Goal: Task Accomplishment & Management: Complete application form

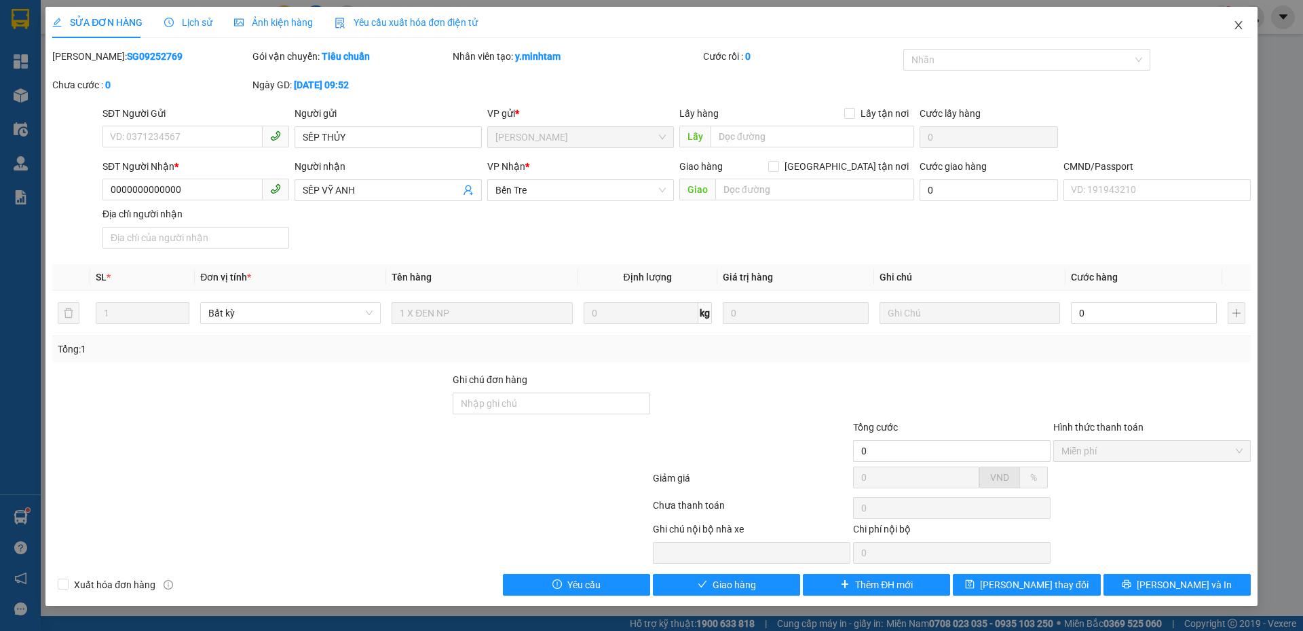
click at [1240, 29] on icon "close" at bounding box center [1239, 25] width 11 height 11
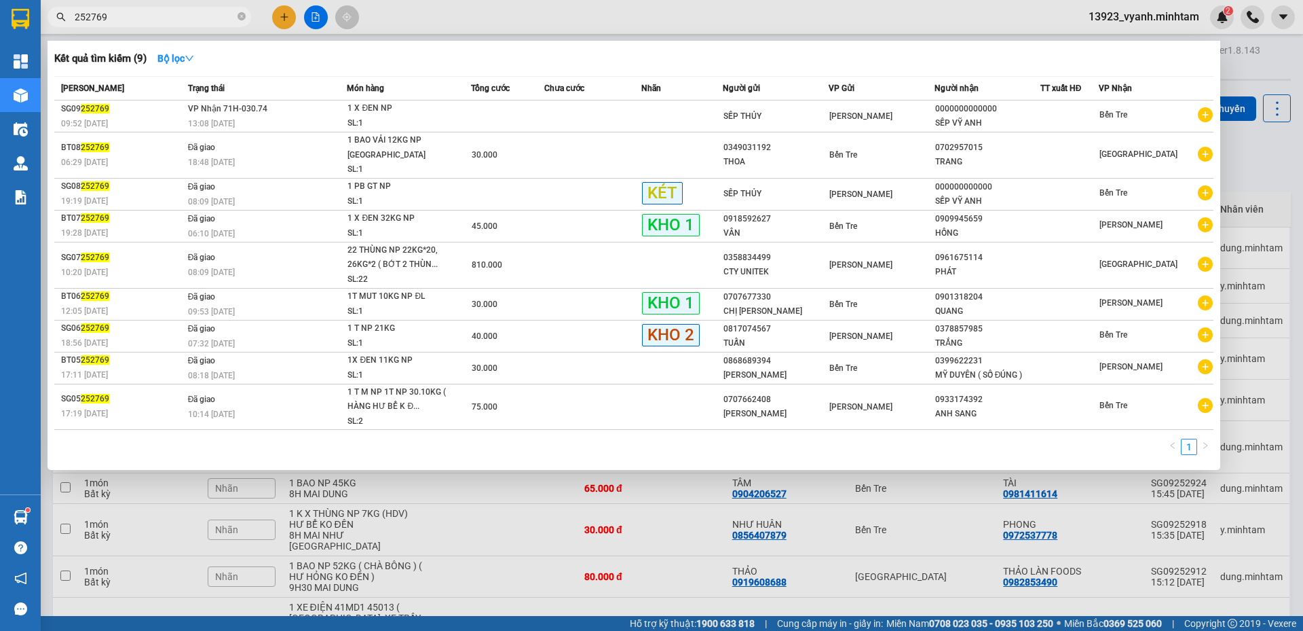
drag, startPoint x: 124, startPoint y: 18, endPoint x: 39, endPoint y: 19, distance: 84.9
click at [39, 19] on section "Kết quả tìm kiếm ( 9 ) Bộ lọc Mã ĐH Trạng thái Món hàng Tổng cước Chưa cước Nhã…" at bounding box center [651, 315] width 1303 height 631
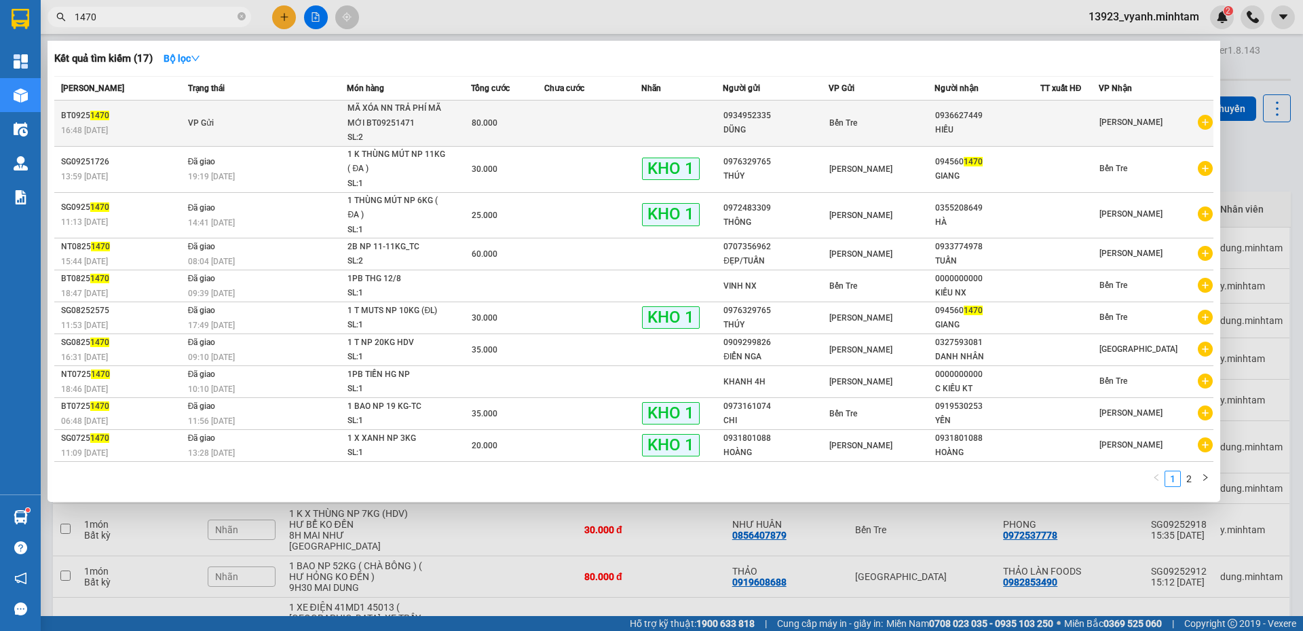
type input "1470"
click at [652, 111] on td at bounding box center [682, 123] width 81 height 46
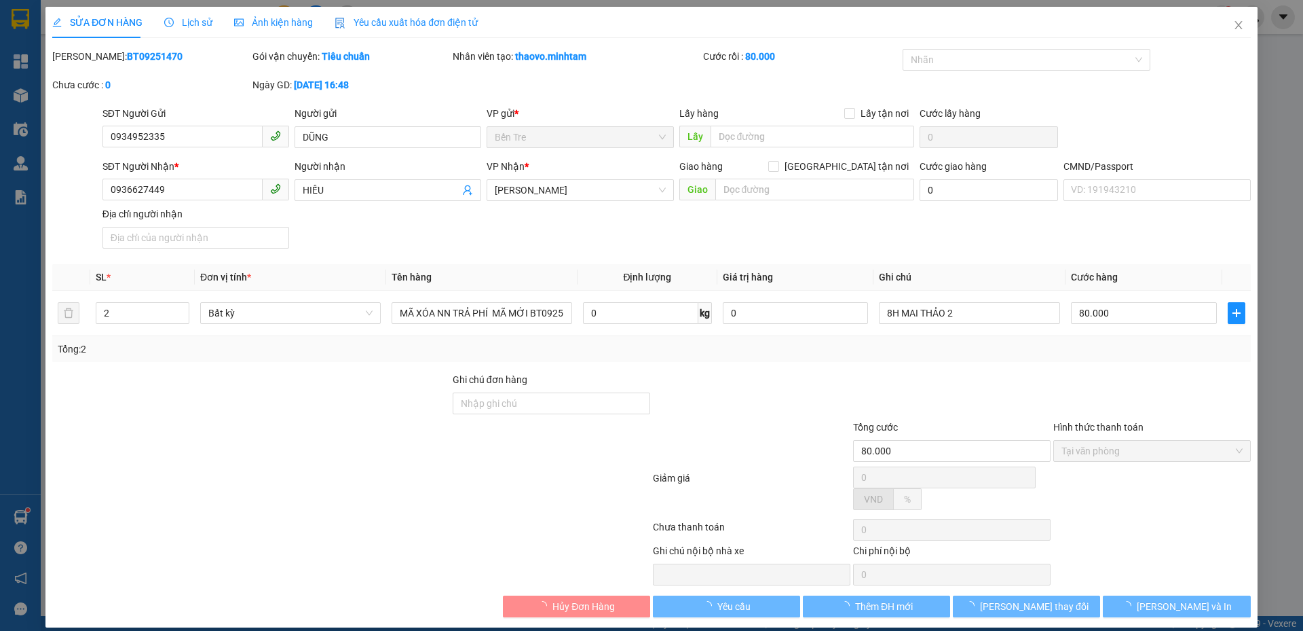
type input "0934952335"
type input "DŨNG"
type input "0936627449"
type input "HIẾU"
type input "80.000"
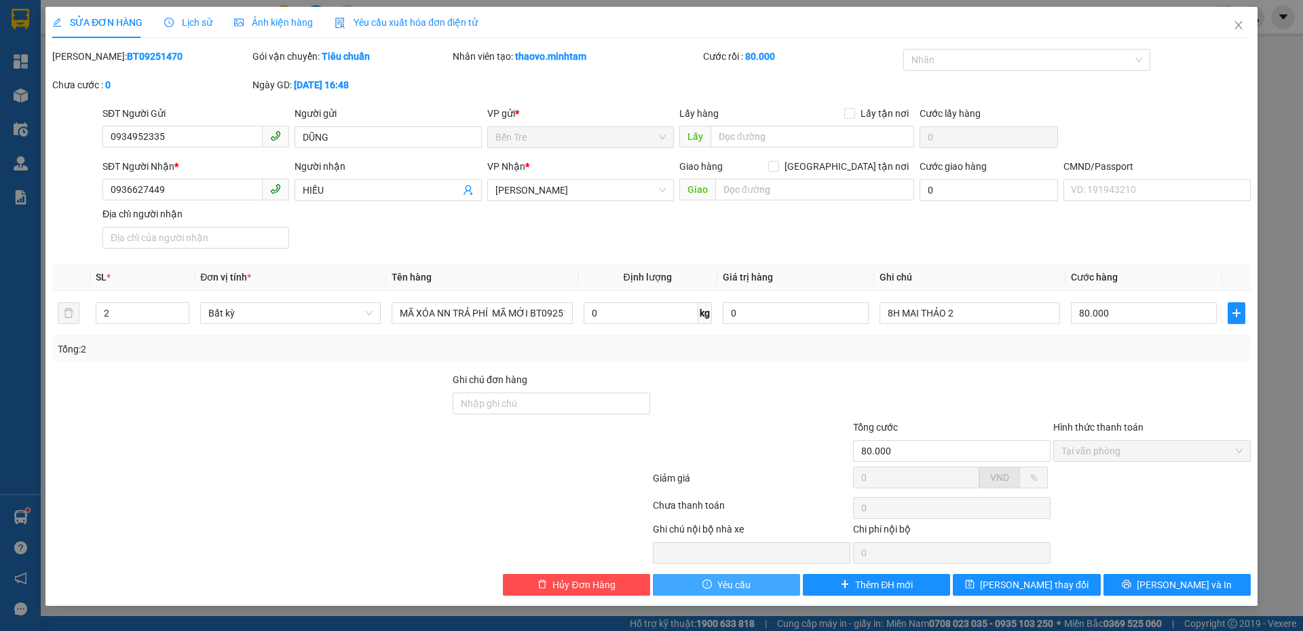
click at [728, 589] on span "Yêu cầu" at bounding box center [734, 584] width 33 height 15
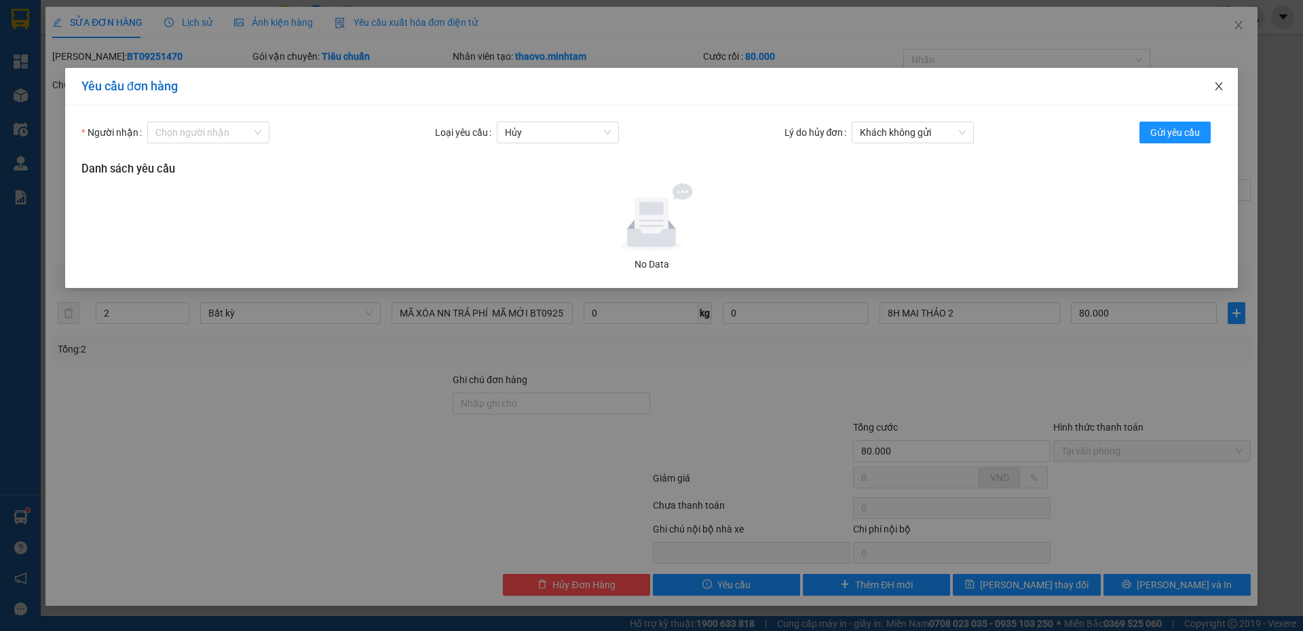
click at [1221, 86] on icon "close" at bounding box center [1219, 86] width 11 height 11
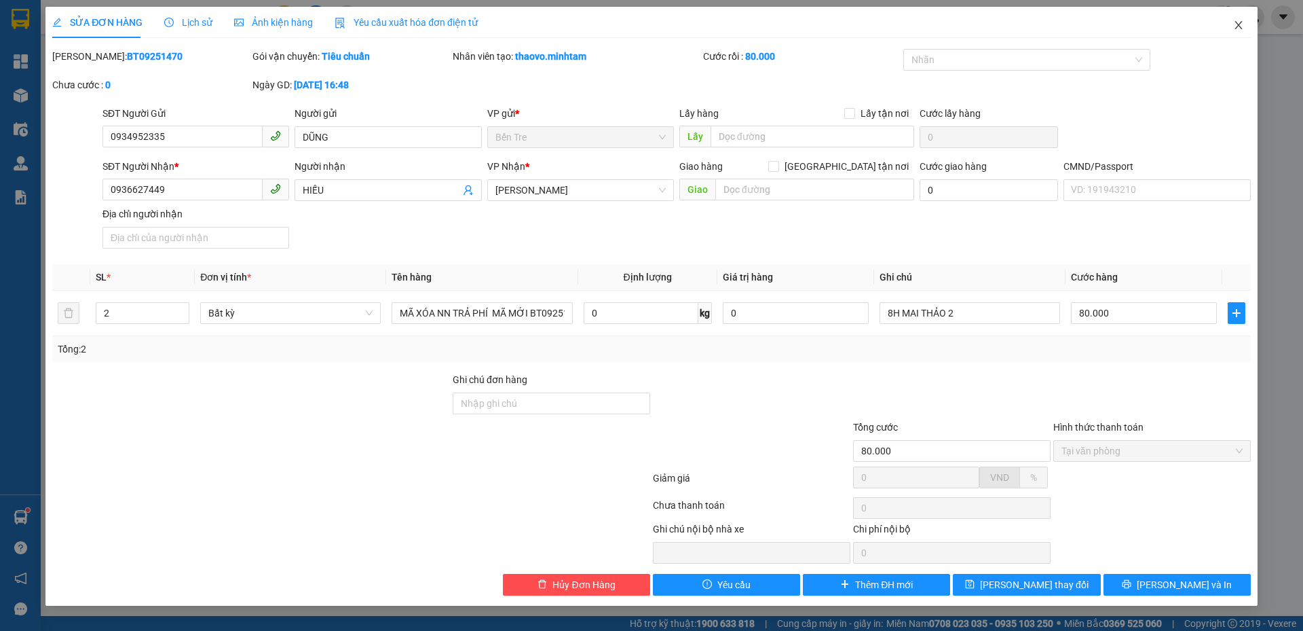
click at [1246, 26] on span "Close" at bounding box center [1239, 26] width 38 height 38
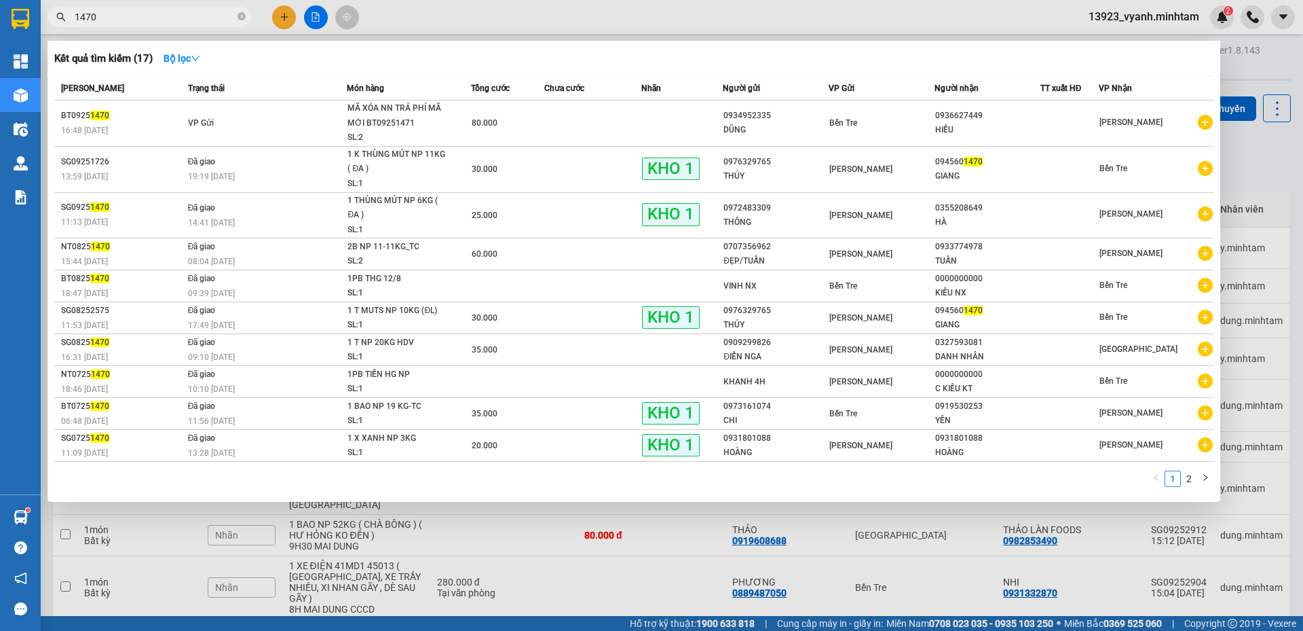
click at [184, 19] on input "1470" at bounding box center [155, 17] width 160 height 15
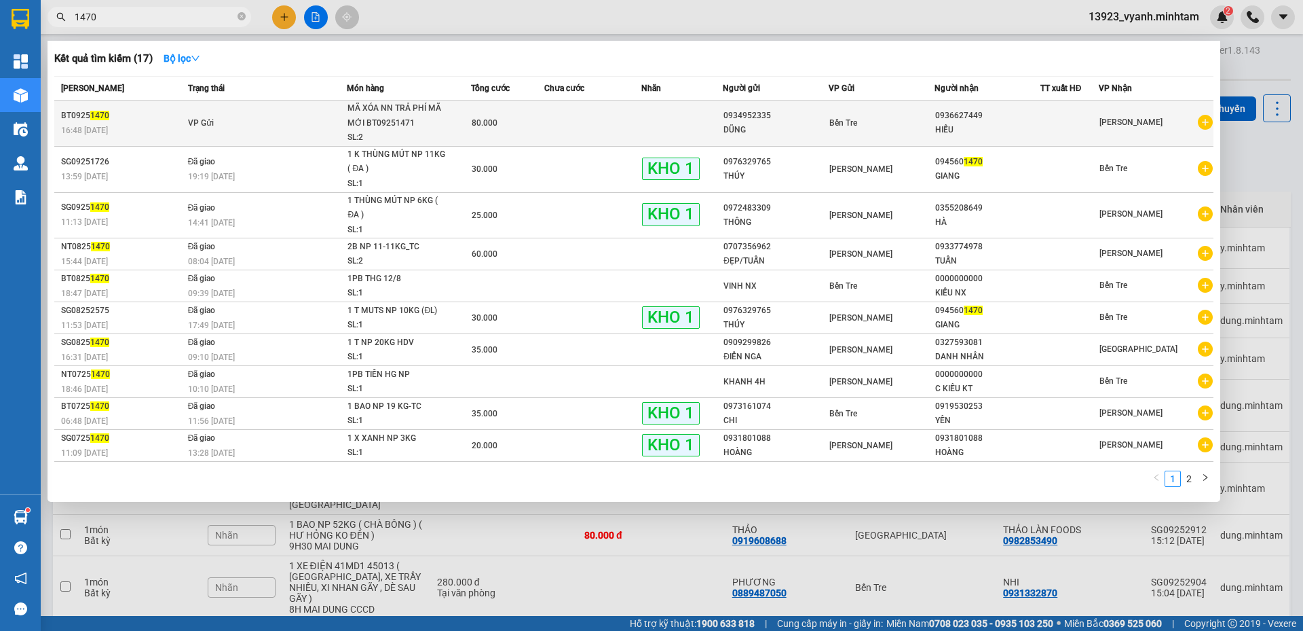
click at [228, 108] on td "VP Gửi" at bounding box center [266, 123] width 163 height 46
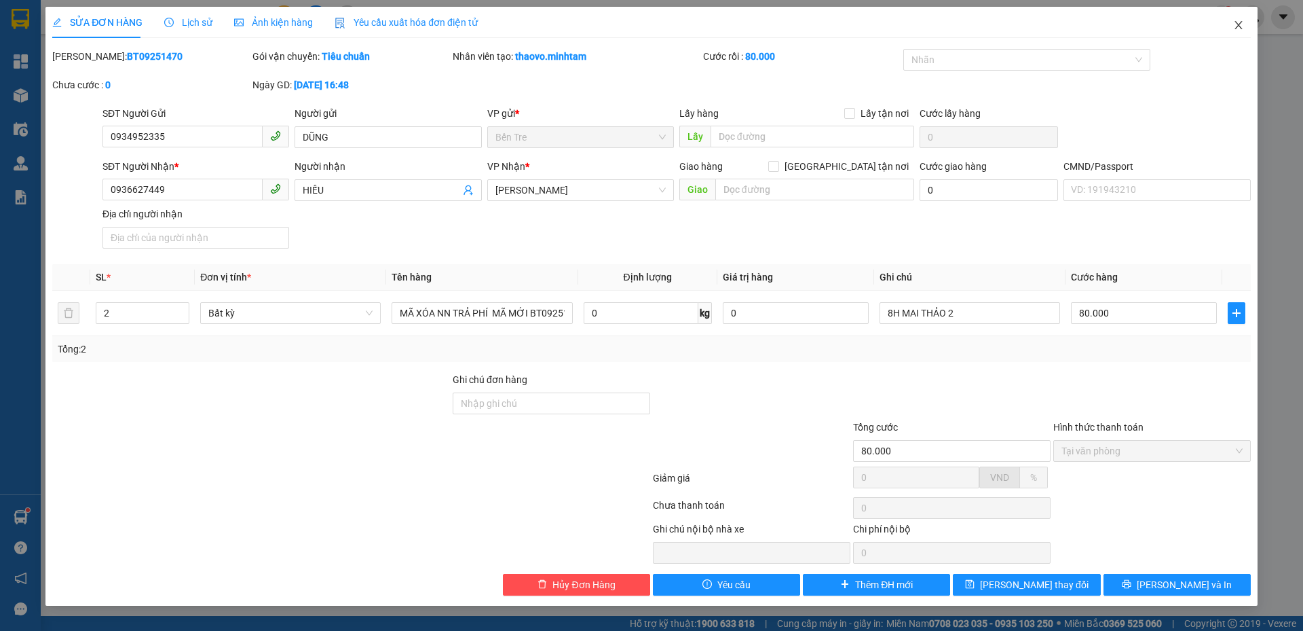
click at [1240, 28] on icon "close" at bounding box center [1238, 25] width 7 height 8
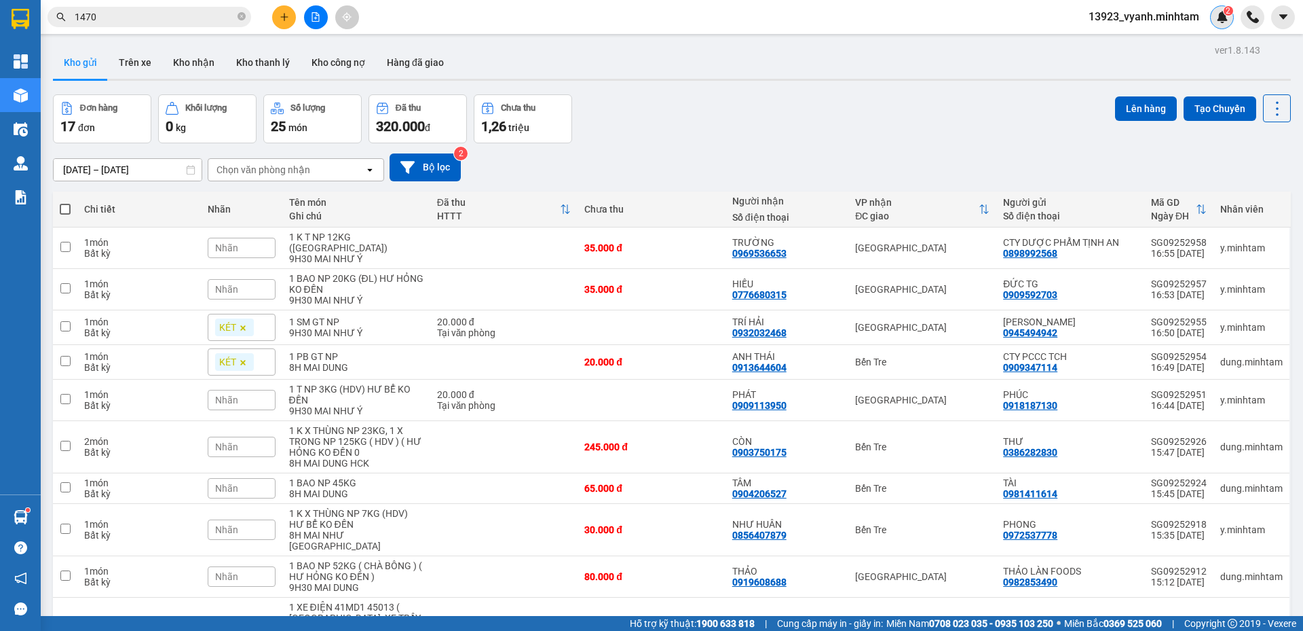
click at [1223, 26] on div "2" at bounding box center [1222, 17] width 24 height 24
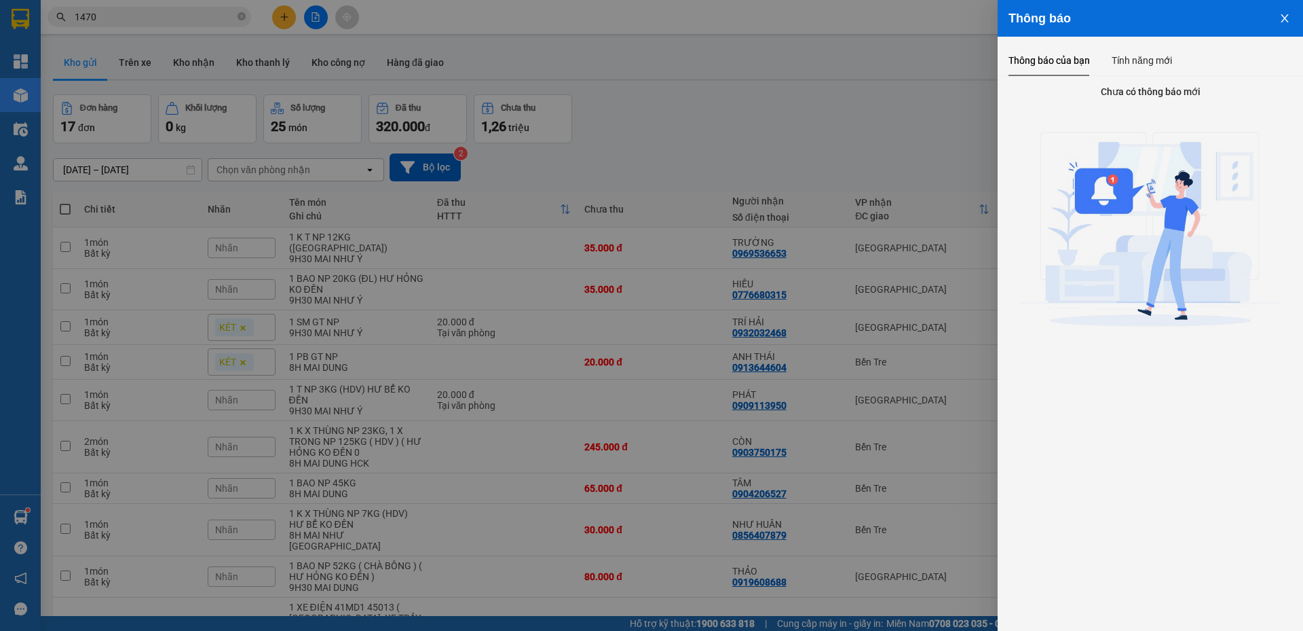
click at [1286, 20] on icon "close" at bounding box center [1284, 18] width 7 height 8
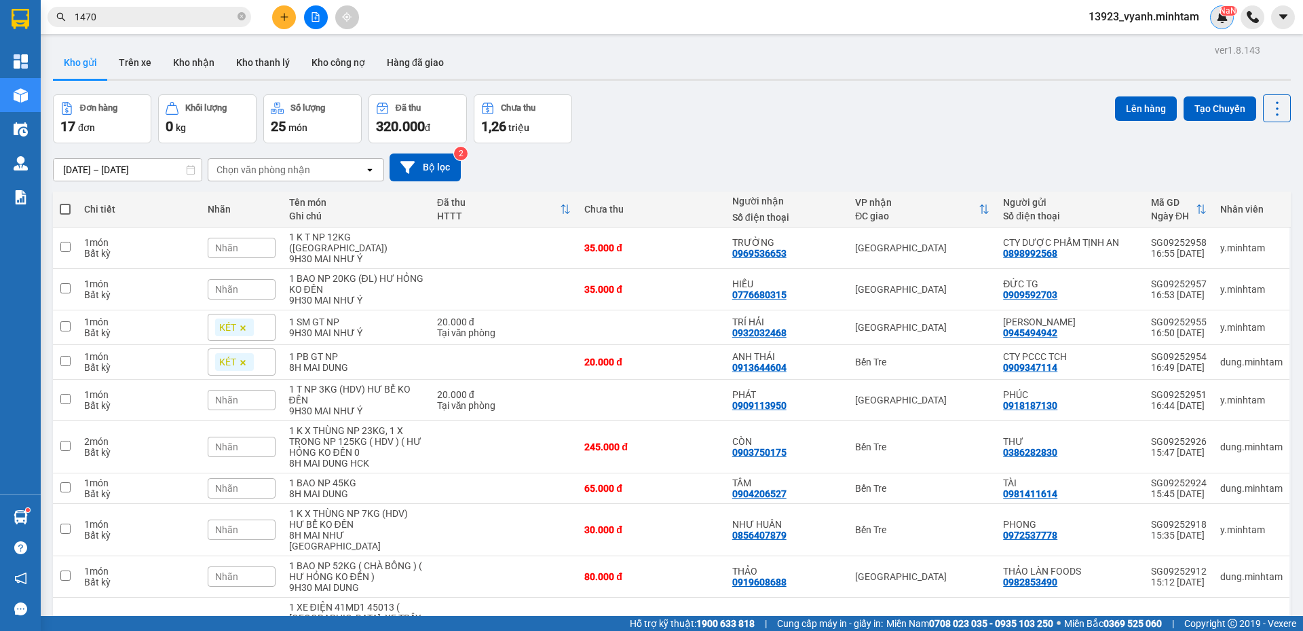
click at [1222, 17] on img at bounding box center [1223, 17] width 12 height 12
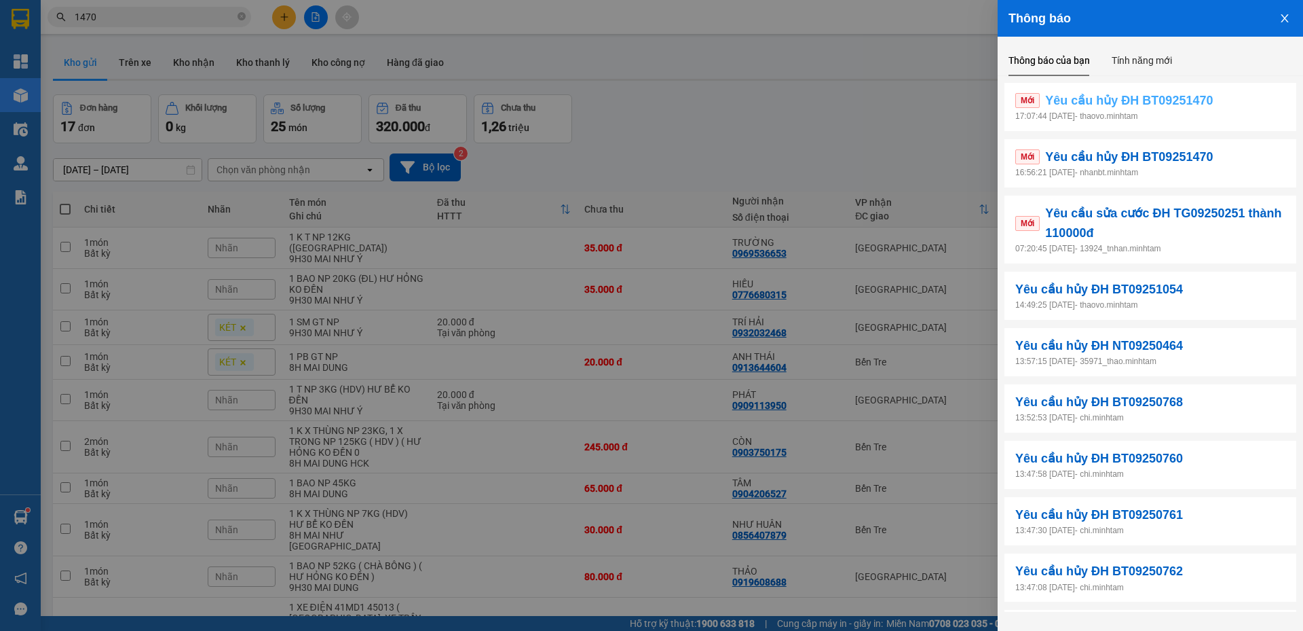
click at [1164, 100] on span "Yêu cầu hủy ĐH BT09251470" at bounding box center [1129, 100] width 168 height 19
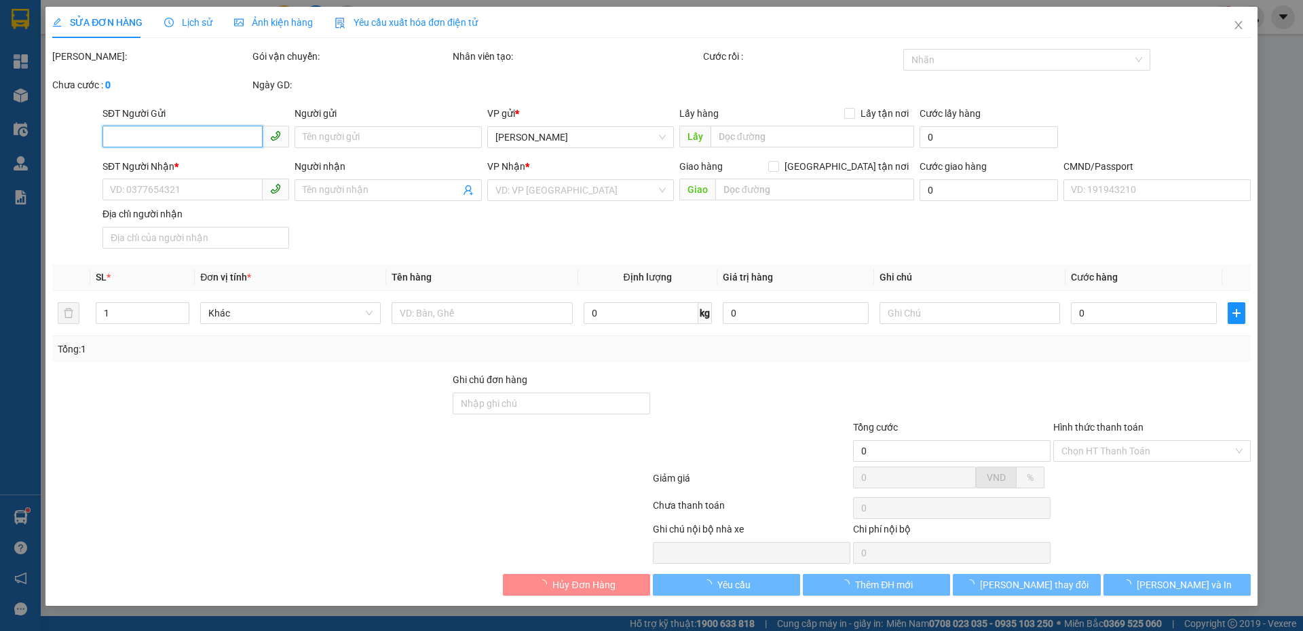
type input "0934952335"
type input "DŨNG"
type input "0936627449"
type input "HIẾU"
type input "80.000"
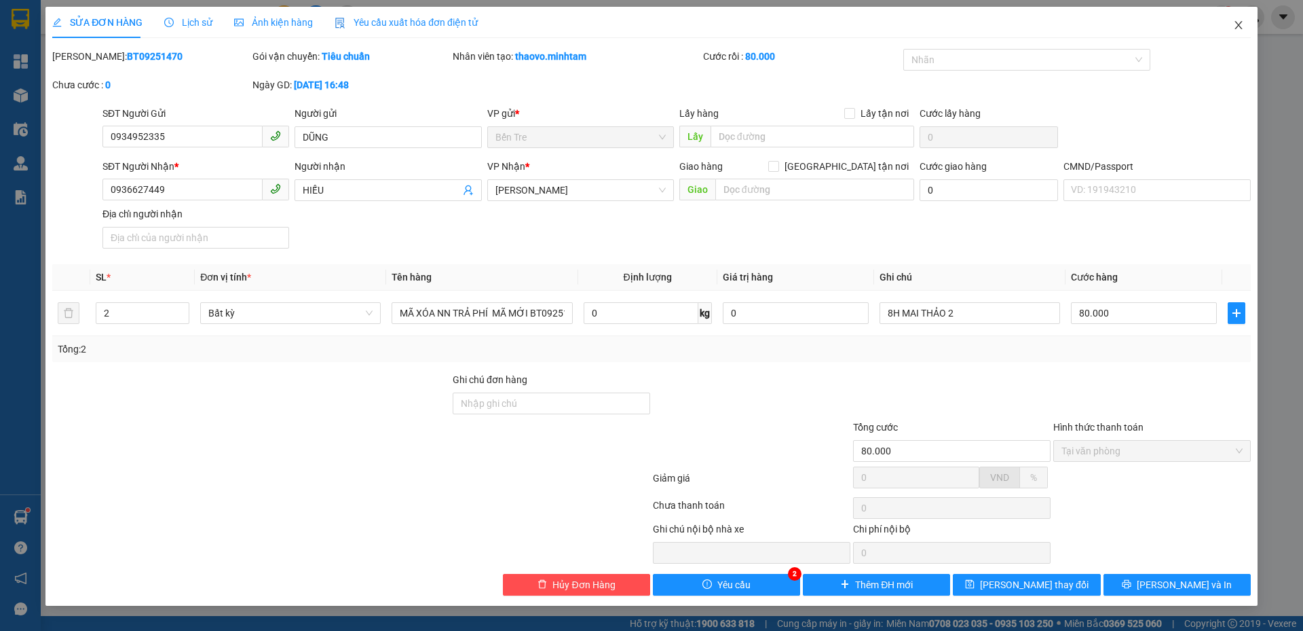
click at [1236, 24] on icon "close" at bounding box center [1239, 25] width 11 height 11
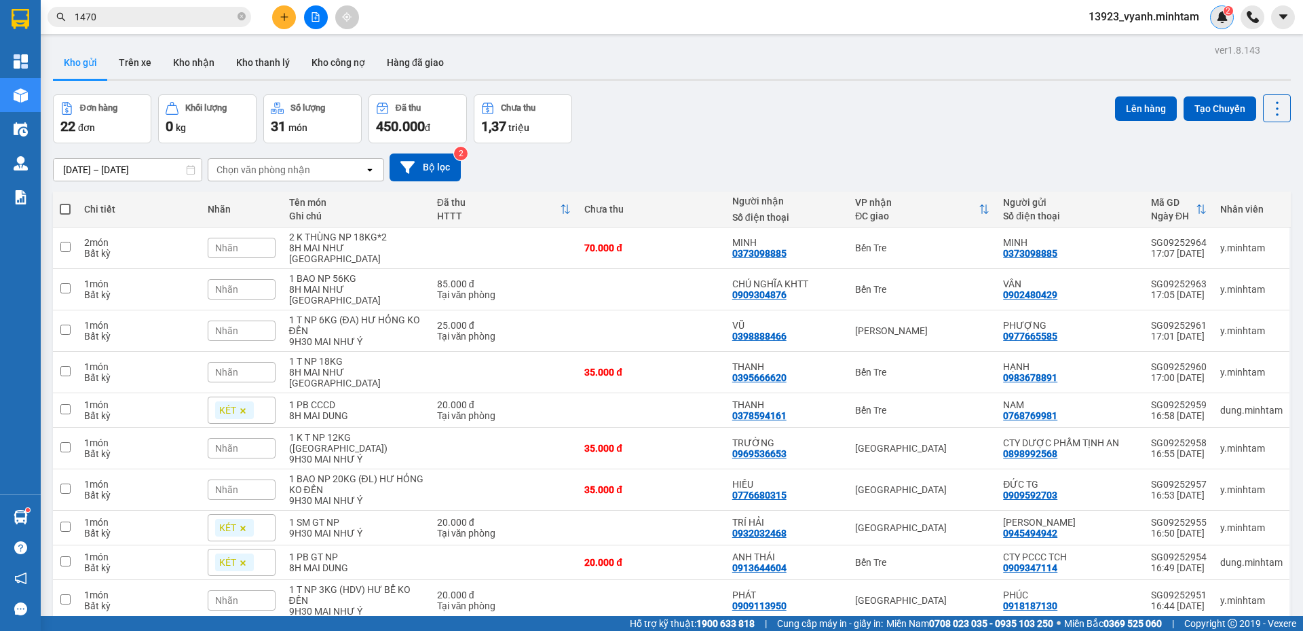
click at [1225, 18] on img at bounding box center [1223, 17] width 12 height 12
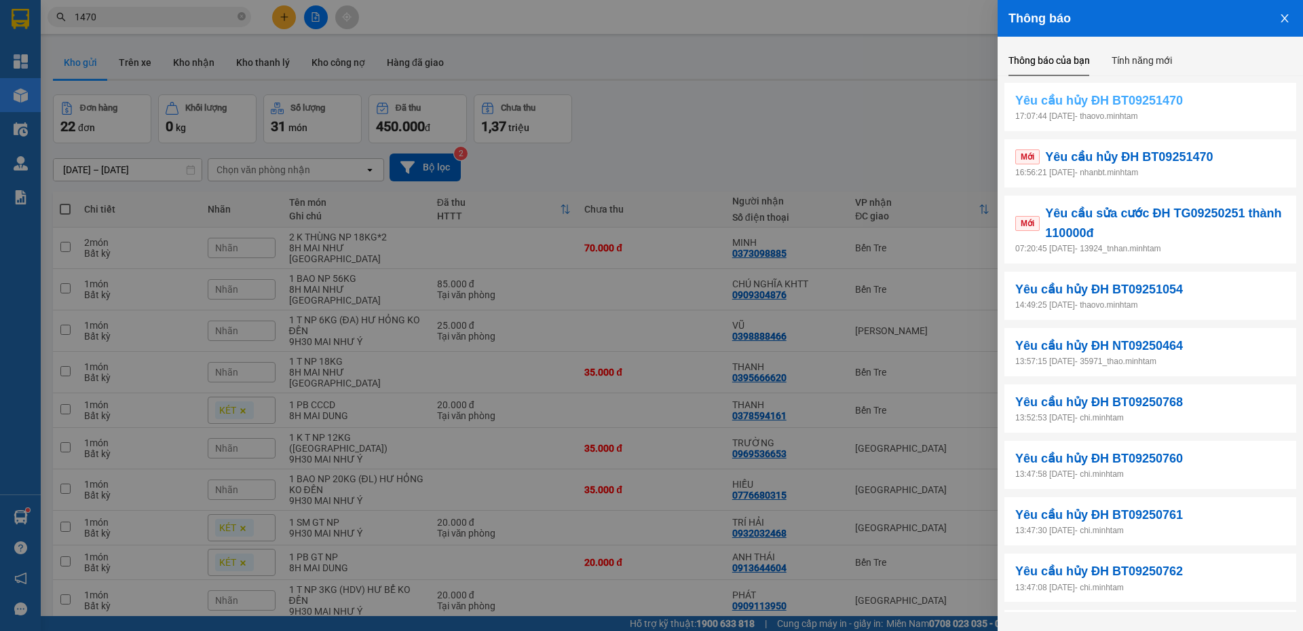
click at [1157, 107] on span "Yêu cầu hủy ĐH BT09251470" at bounding box center [1100, 100] width 168 height 19
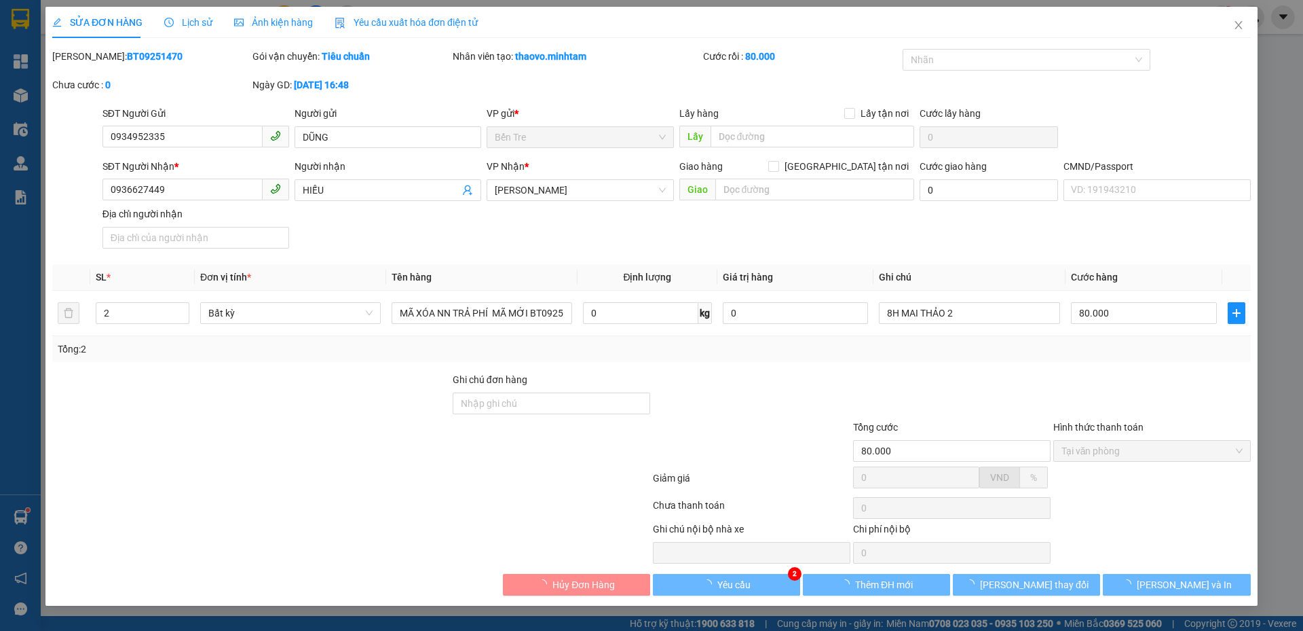
type input "0934952335"
type input "DŨNG"
type input "0936627449"
type input "HIẾU"
type input "80.000"
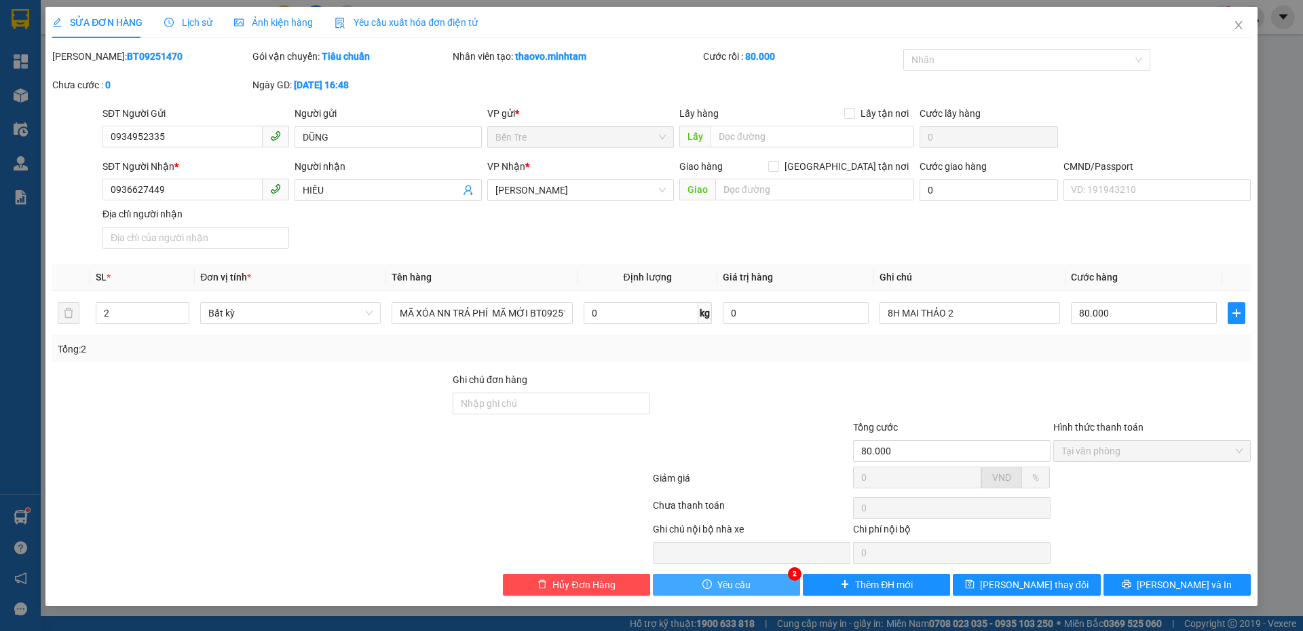
click at [735, 592] on span "Yêu cầu" at bounding box center [734, 584] width 33 height 15
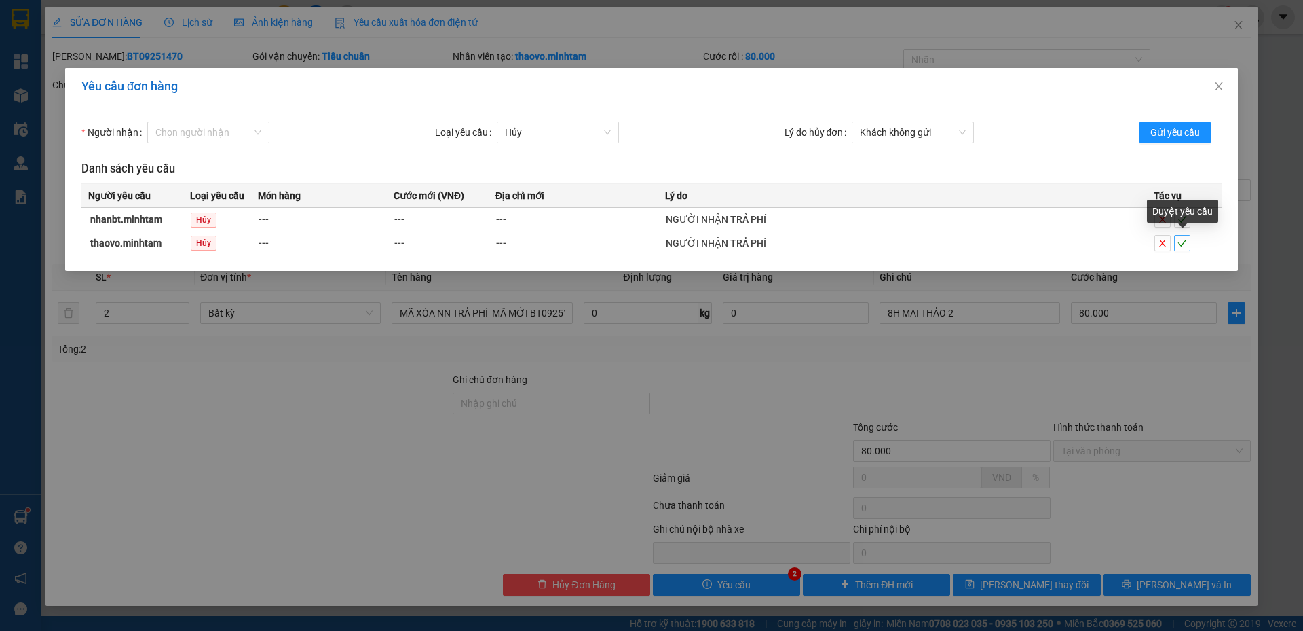
click at [1183, 243] on icon "check" at bounding box center [1183, 243] width 10 height 10
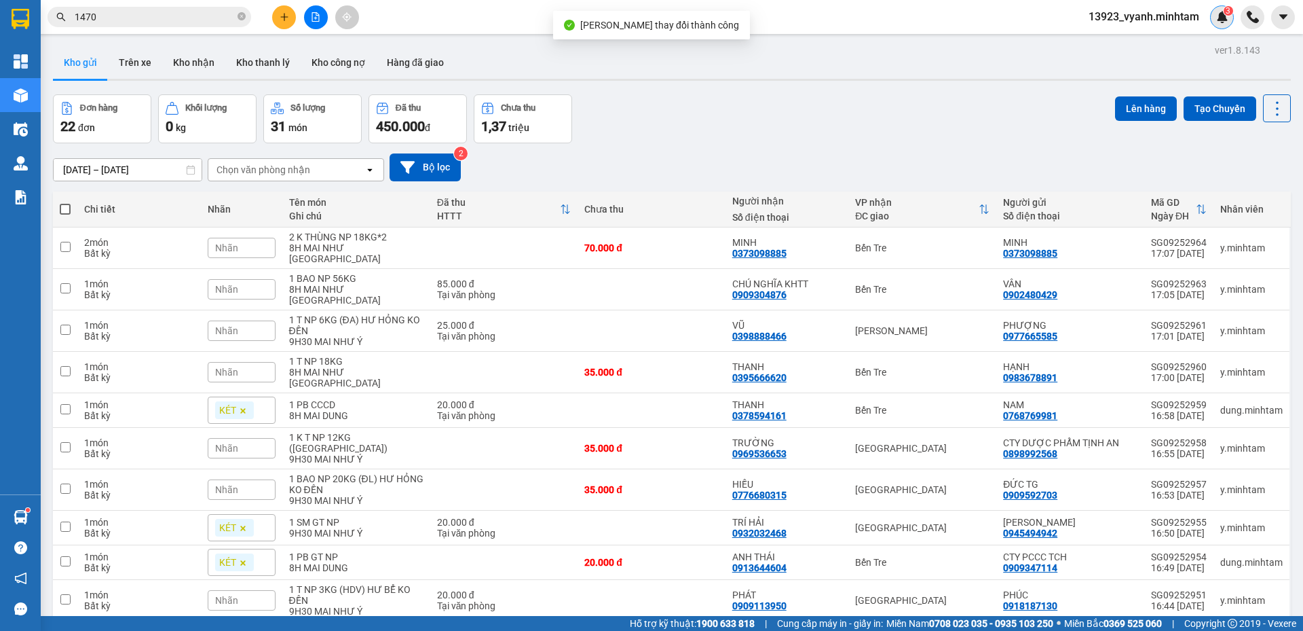
click at [1219, 15] on img at bounding box center [1223, 17] width 12 height 12
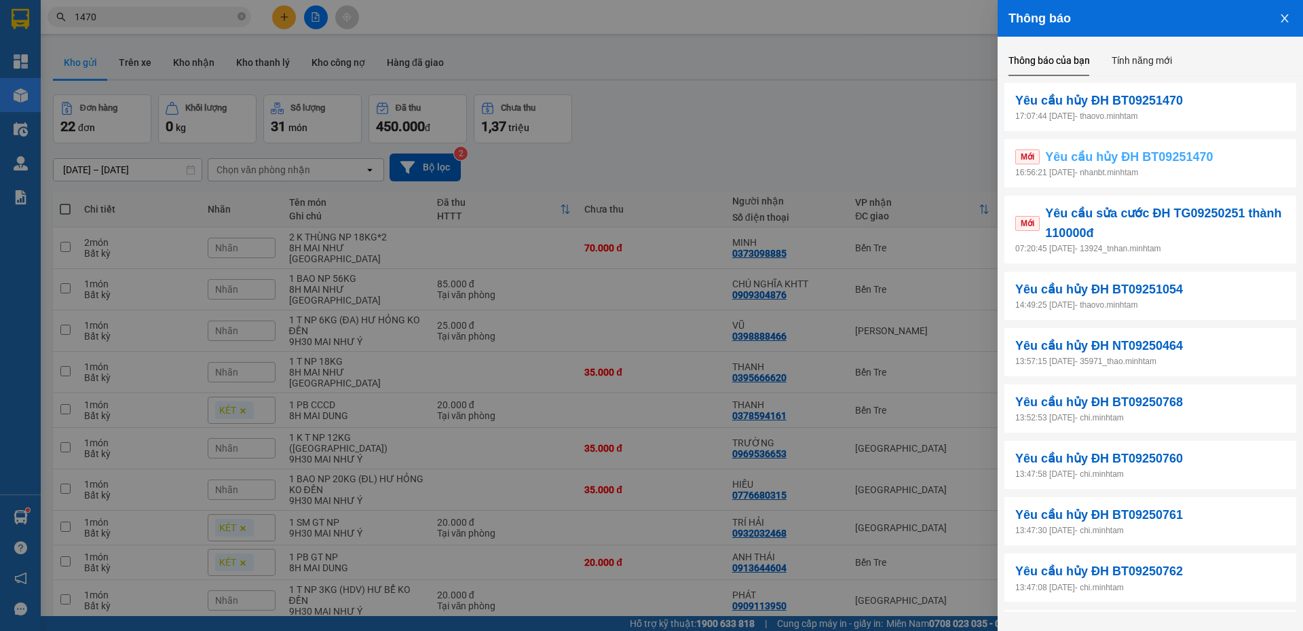
click at [1192, 149] on span "Yêu cầu hủy ĐH BT09251470" at bounding box center [1129, 156] width 168 height 19
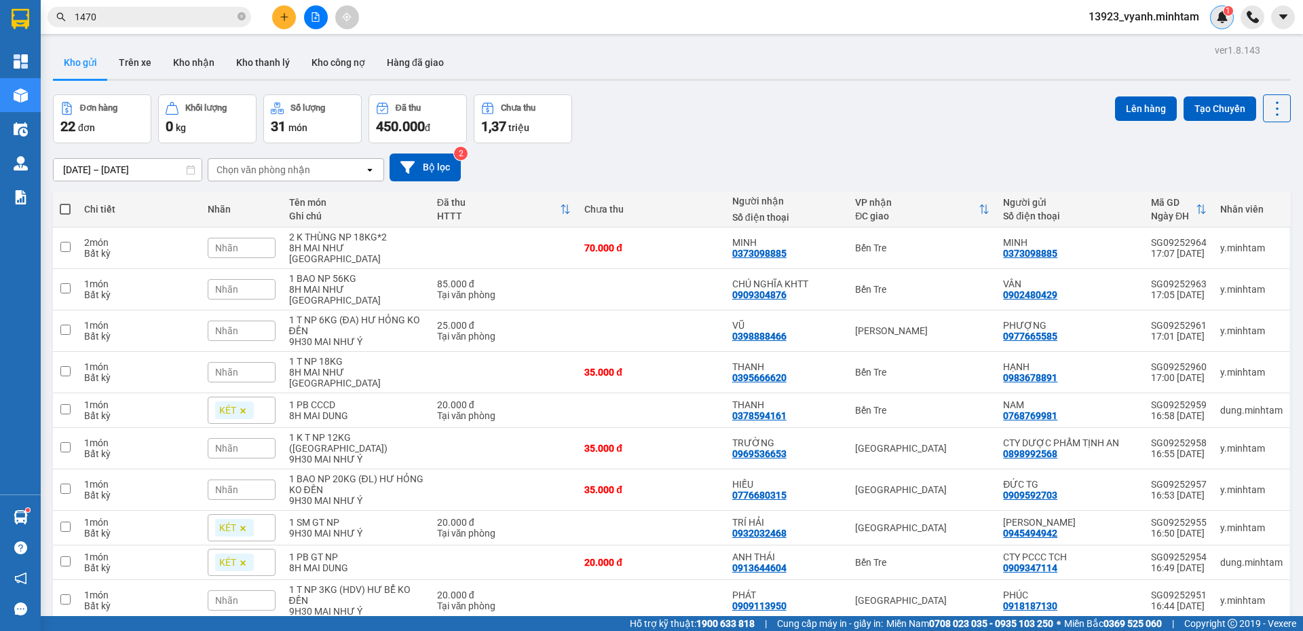
click at [1217, 25] on div "1" at bounding box center [1222, 17] width 24 height 24
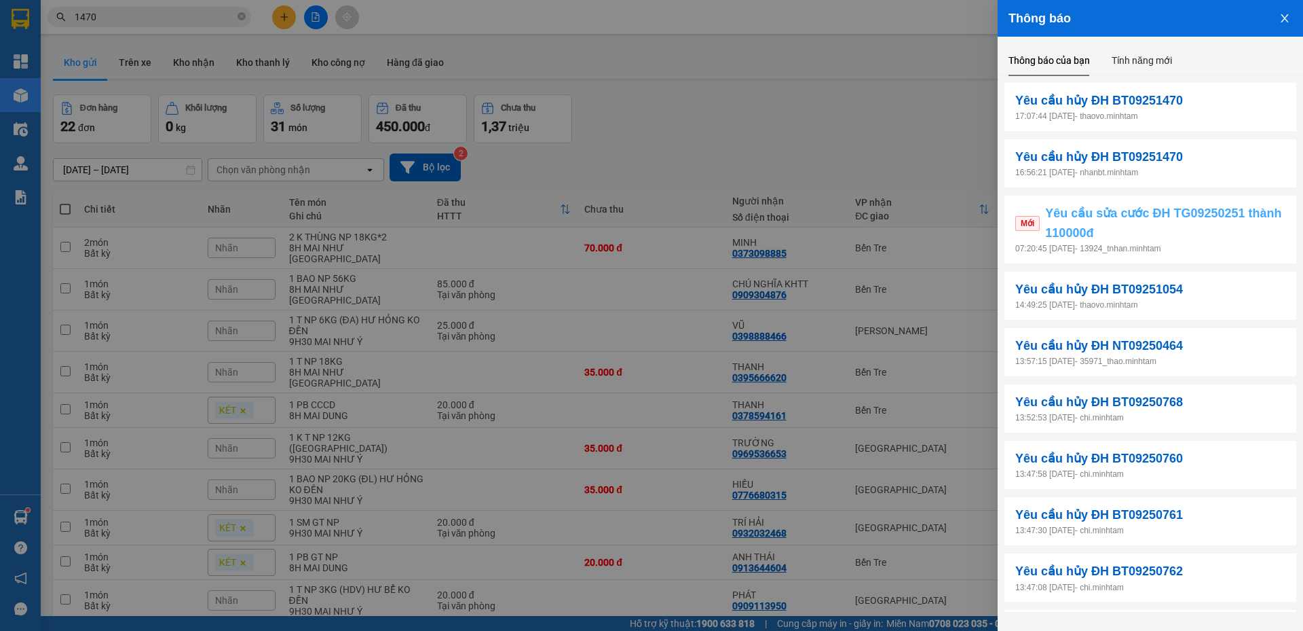
click at [1192, 210] on span "Yêu cầu sửa cước ĐH TG09250251 thành 110000đ" at bounding box center [1165, 223] width 240 height 39
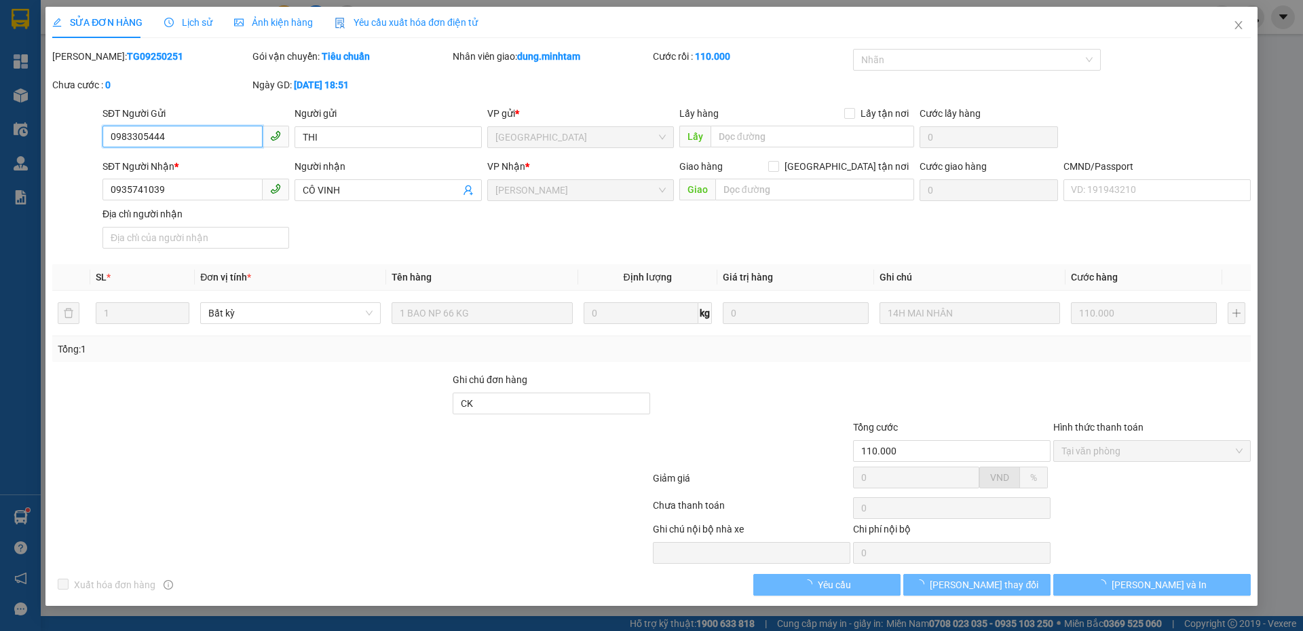
type input "0983305444"
type input "THI"
type input "0935741039"
type input "CÔ VINH"
type input "CK"
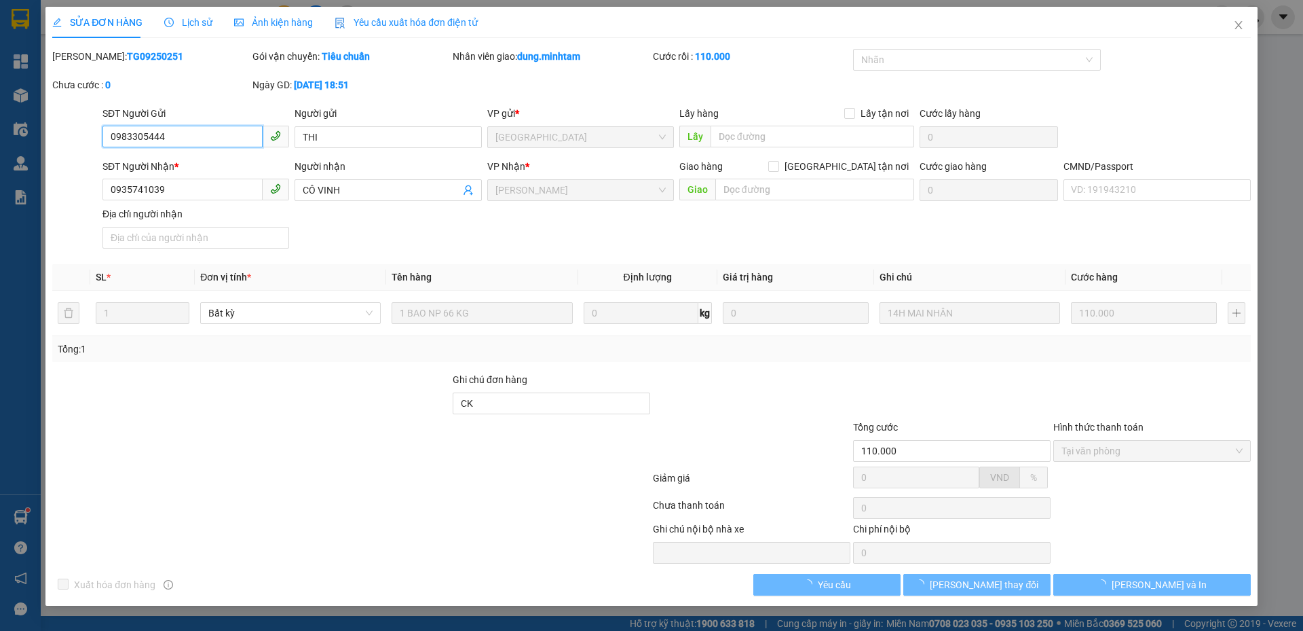
type input "110.000"
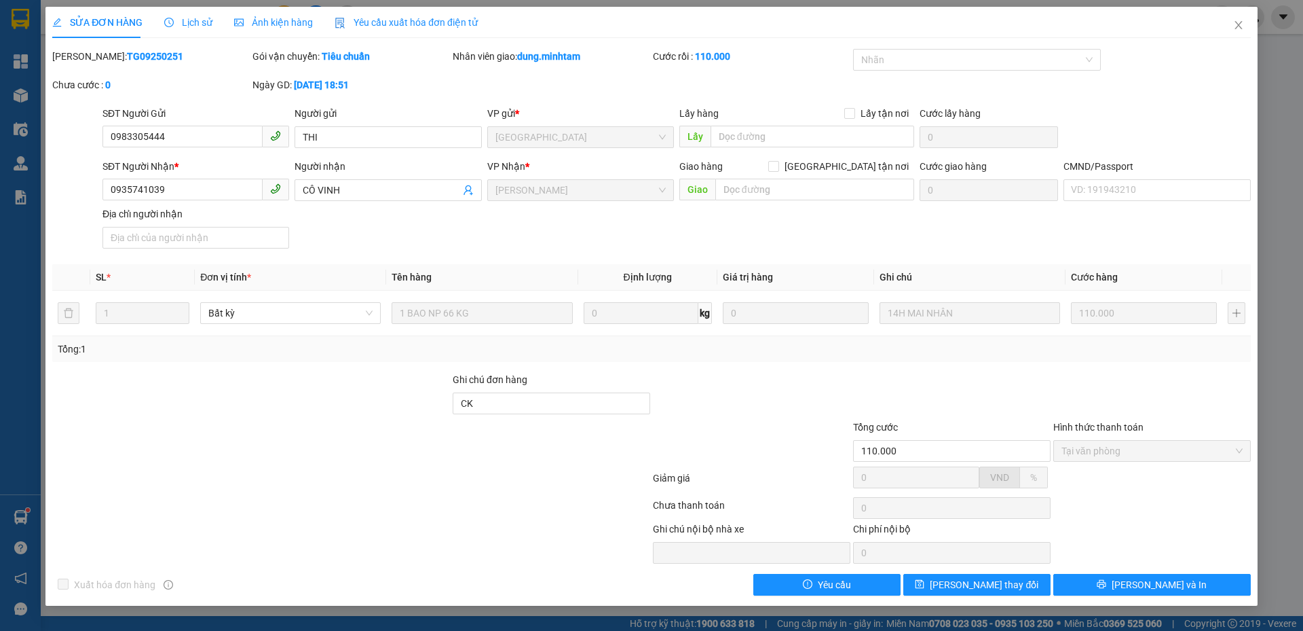
click at [1204, 107] on div "SĐT Người Gửi 0983305444 0983305444 Người gửi THI VP gửi * [GEOGRAPHIC_DATA] Lấ…" at bounding box center [677, 130] width 1154 height 48
click at [845, 584] on span "Yêu cầu" at bounding box center [834, 584] width 33 height 15
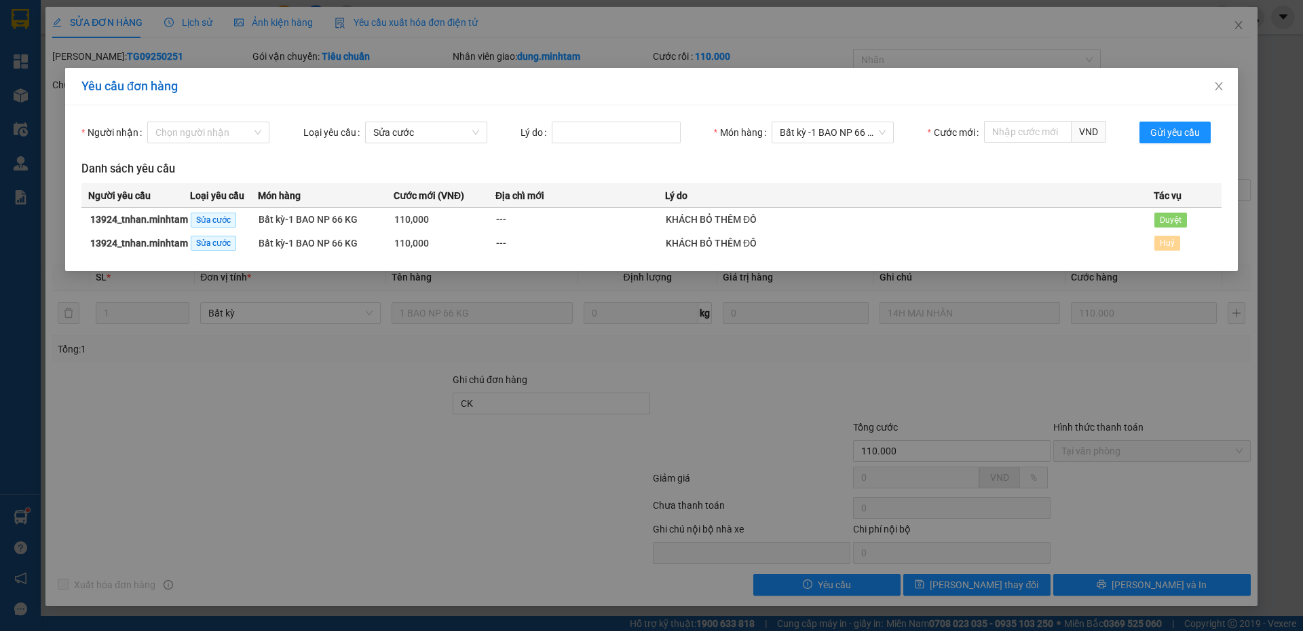
click at [1180, 217] on span "Duyệt" at bounding box center [1171, 219] width 33 height 15
click at [1172, 219] on span "Duyệt" at bounding box center [1171, 219] width 33 height 15
click at [1219, 86] on icon "close" at bounding box center [1218, 86] width 7 height 8
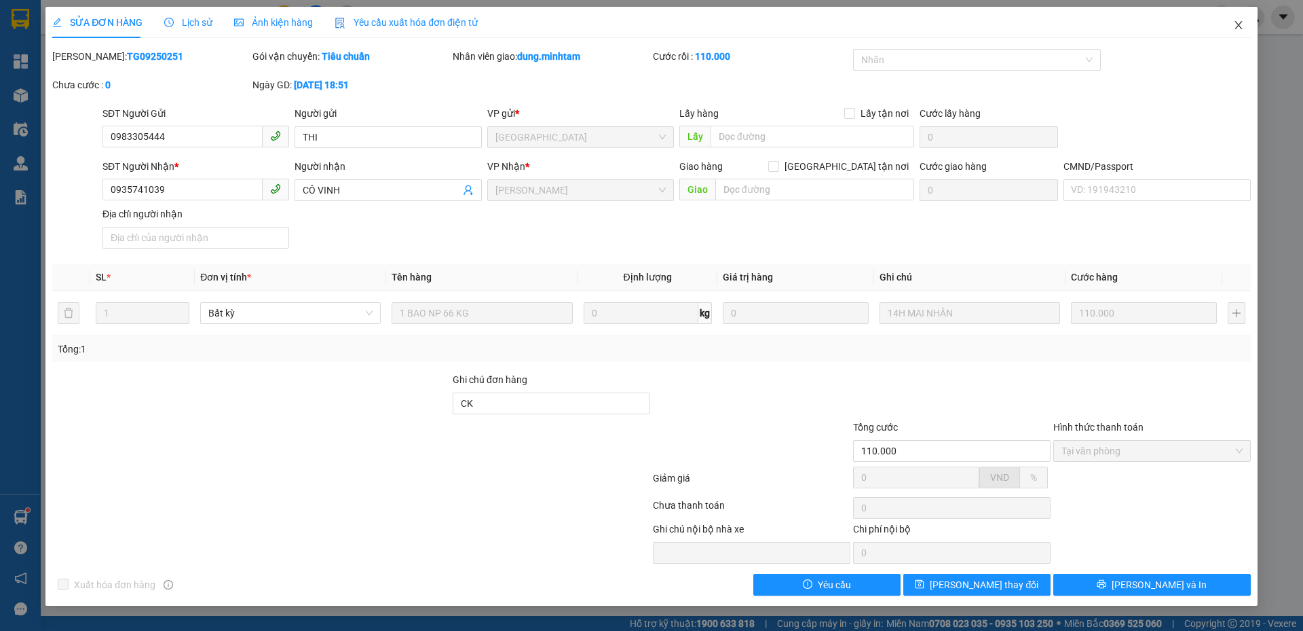
click at [1241, 22] on icon "close" at bounding box center [1239, 25] width 11 height 11
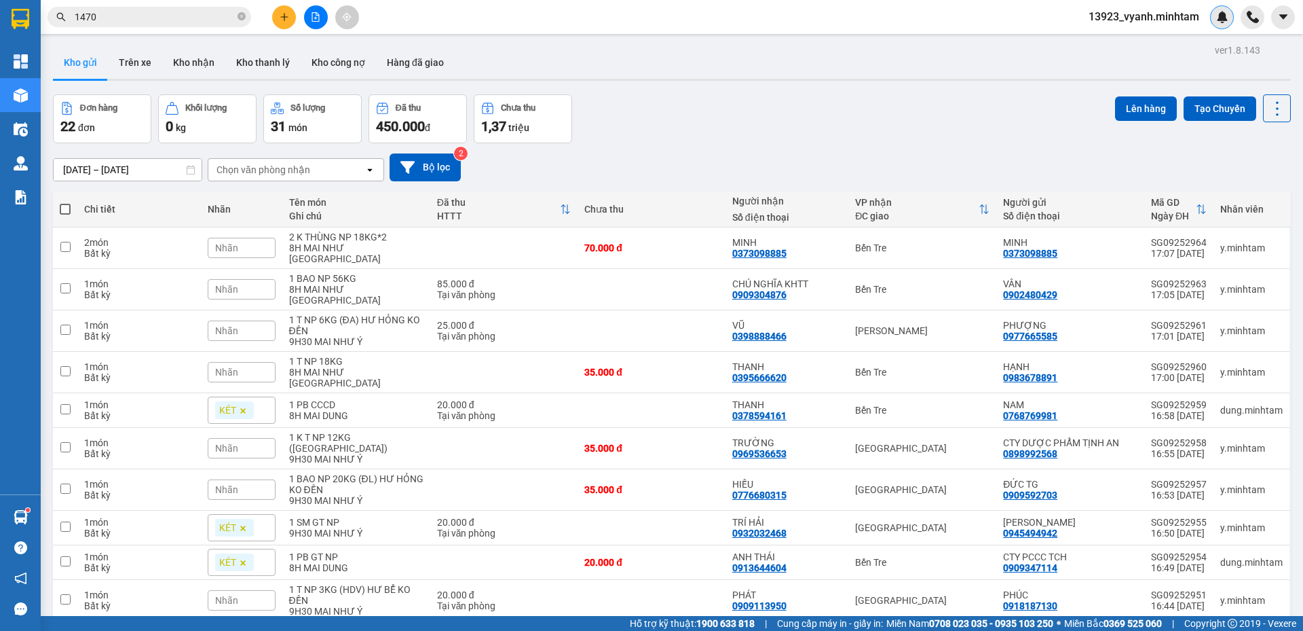
click at [1215, 21] on div at bounding box center [1222, 17] width 24 height 24
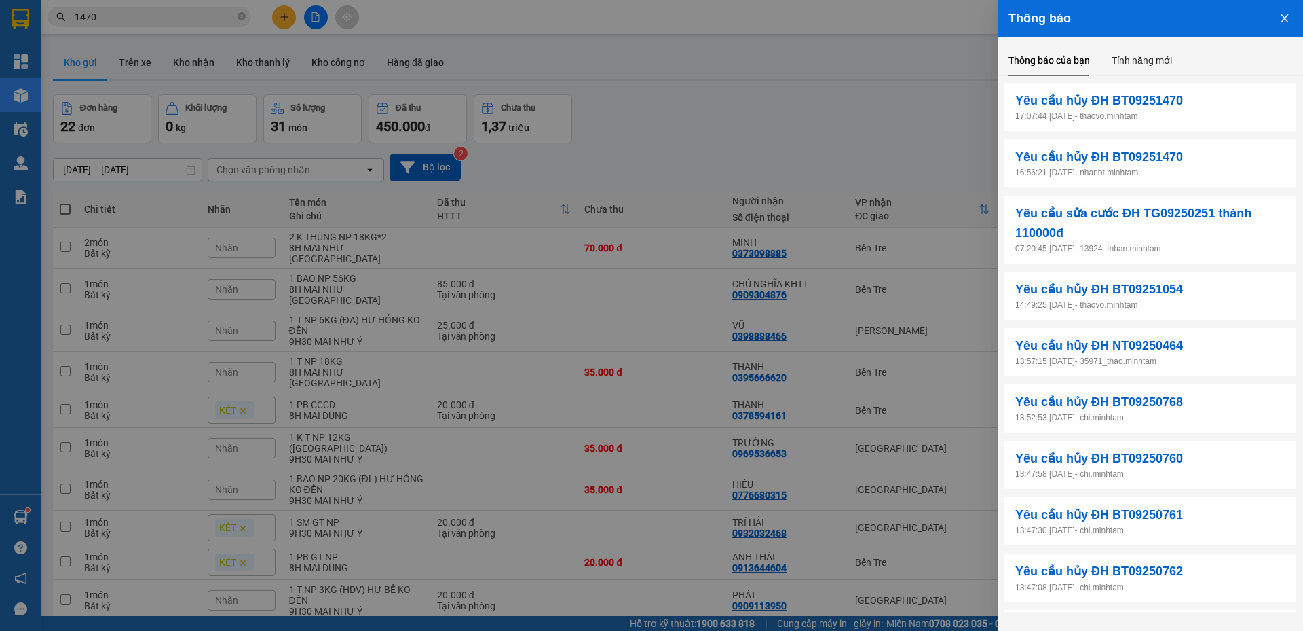
click at [1288, 22] on icon "close" at bounding box center [1285, 18] width 11 height 11
